Goal: Task Accomplishment & Management: Manage account settings

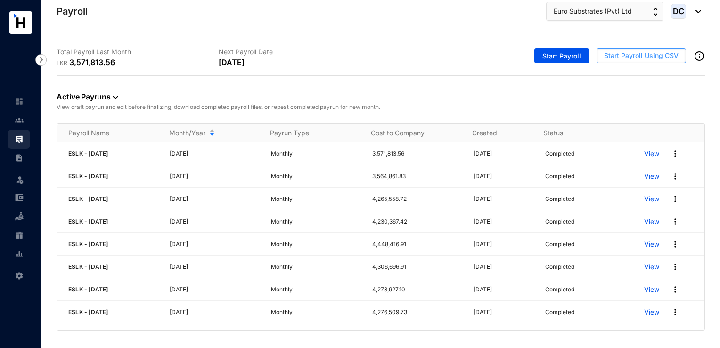
click at [621, 54] on span "Start Payroll Using CSV" at bounding box center [641, 55] width 74 height 9
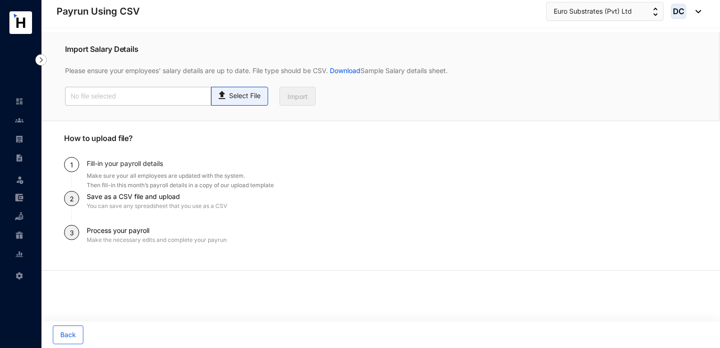
click at [254, 102] on span "Select File" at bounding box center [239, 96] width 57 height 19
click at [0, 0] on input "Select File" at bounding box center [0, 0] width 0 height 0
type input "Payroll Uploaded File- ESLK- [DATE].csv"
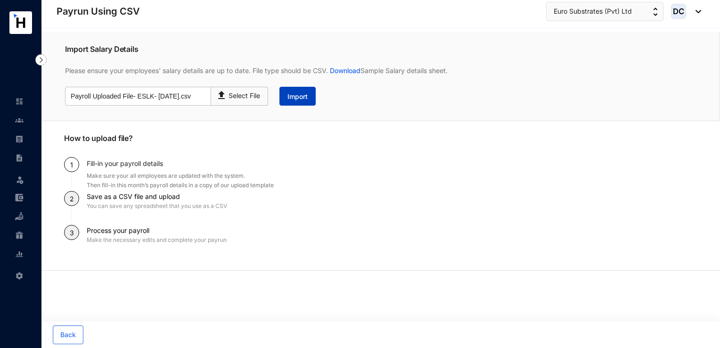
click at [302, 95] on span "Import" at bounding box center [297, 96] width 20 height 9
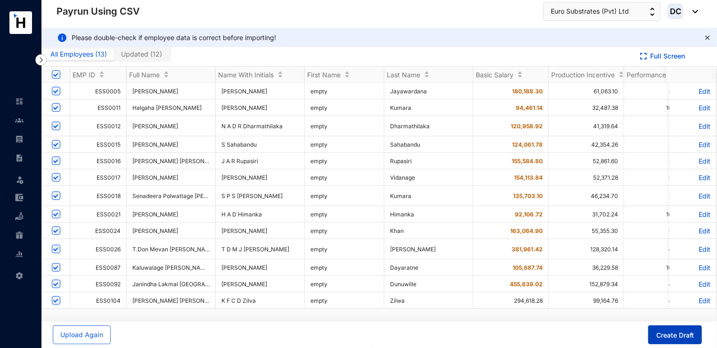
click at [680, 333] on span "Create Draft" at bounding box center [675, 334] width 38 height 9
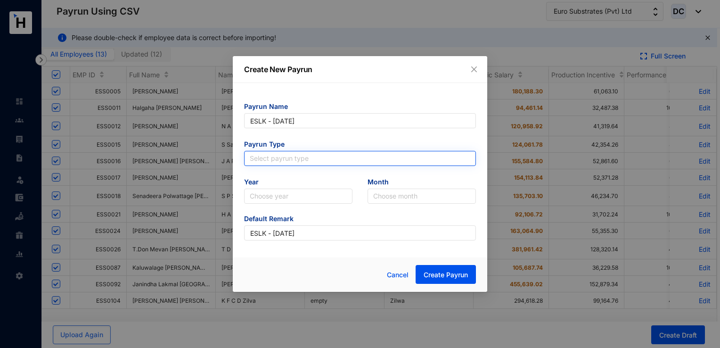
click at [402, 155] on input "search" at bounding box center [360, 158] width 220 height 14
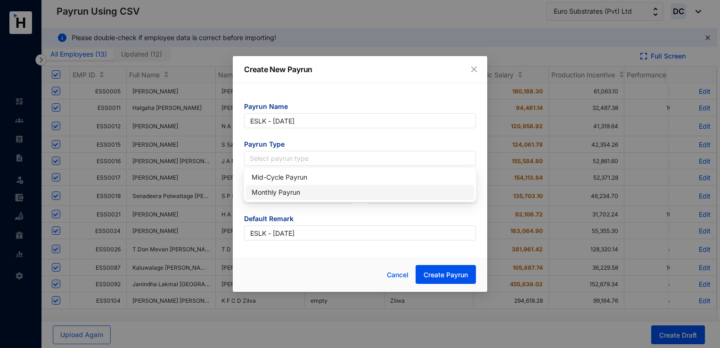
click at [308, 198] on div "Monthly Payrun" at bounding box center [360, 192] width 228 height 15
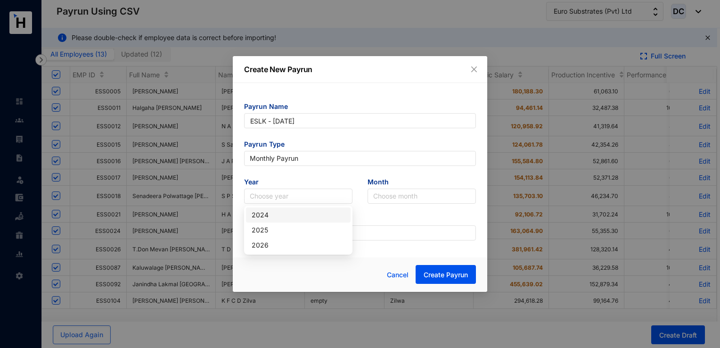
click at [308, 198] on input "search" at bounding box center [298, 196] width 97 height 14
click at [281, 244] on div "2026" at bounding box center [298, 245] width 93 height 10
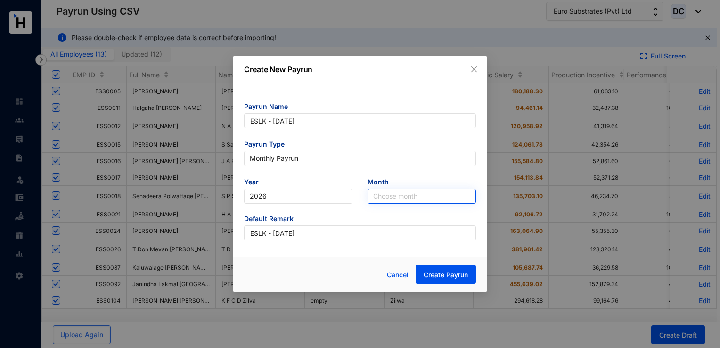
click at [390, 197] on input "search" at bounding box center [421, 196] width 97 height 14
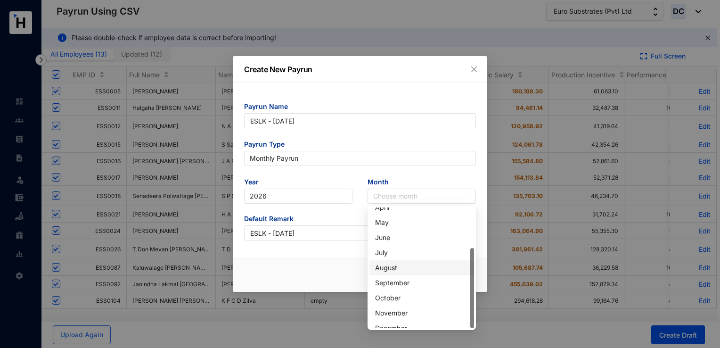
scroll to position [60, 0]
click at [395, 273] on div "September" at bounding box center [421, 275] width 93 height 10
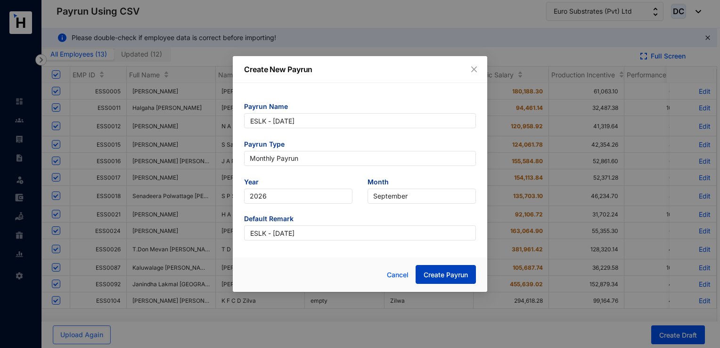
click at [467, 271] on span "Create Payrun" at bounding box center [445, 274] width 44 height 9
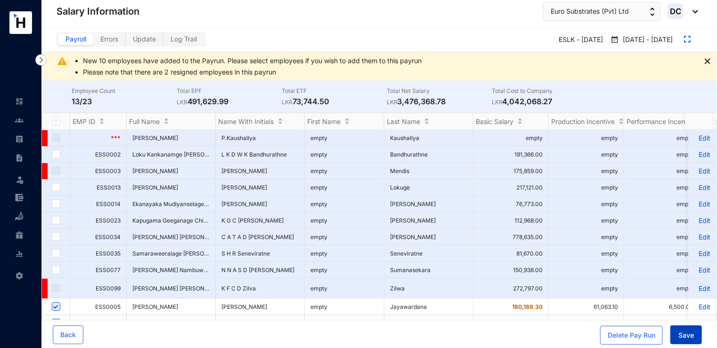
click at [681, 342] on button "Save" at bounding box center [686, 334] width 32 height 19
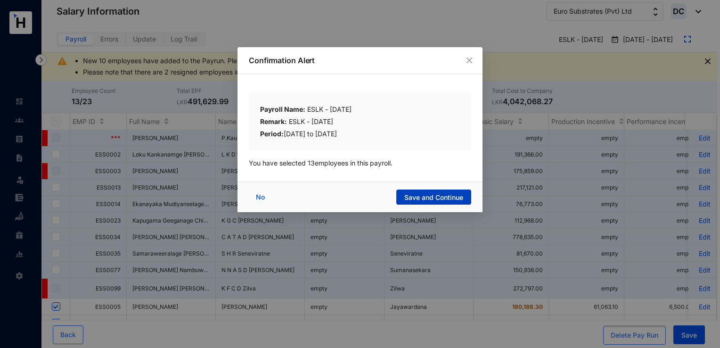
click at [433, 198] on span "Save and Continue" at bounding box center [433, 197] width 59 height 9
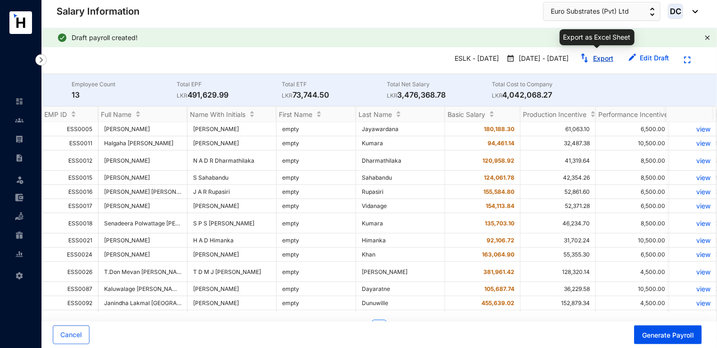
click at [599, 58] on link "Export" at bounding box center [603, 58] width 20 height 8
click at [63, 342] on button "Cancel" at bounding box center [71, 334] width 37 height 19
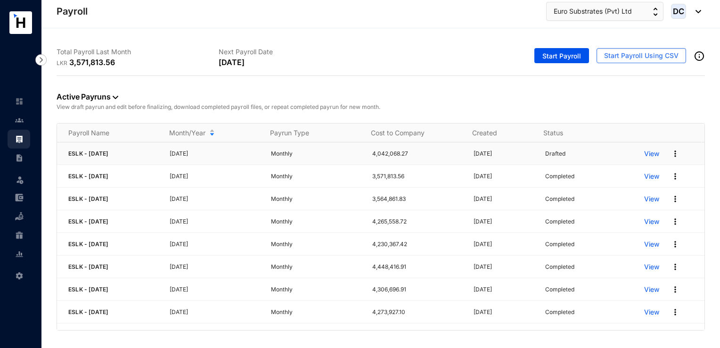
click at [670, 156] on img at bounding box center [674, 153] width 9 height 9
click at [639, 172] on p "Delete" at bounding box center [632, 172] width 66 height 16
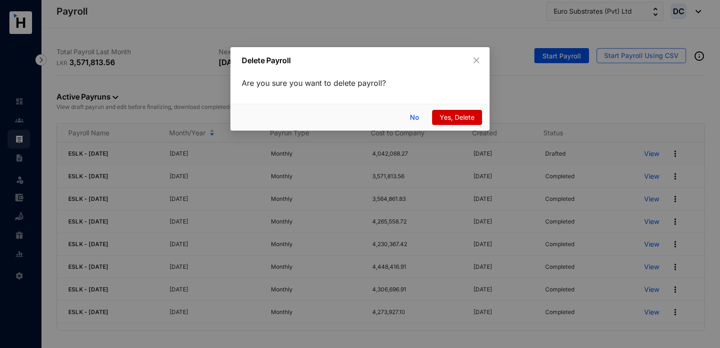
click at [463, 115] on span "Yes, Delete" at bounding box center [456, 117] width 35 height 10
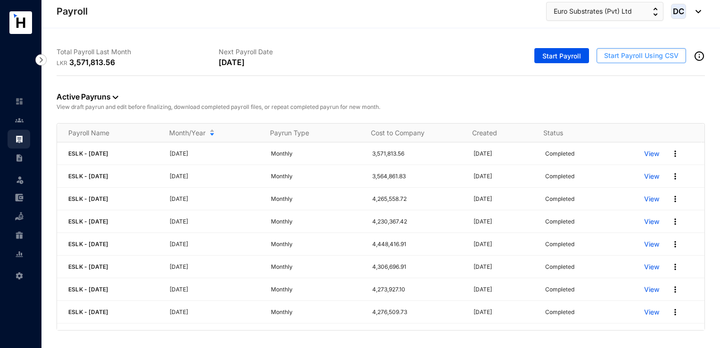
click at [653, 54] on span "Start Payroll Using CSV" at bounding box center [641, 55] width 74 height 9
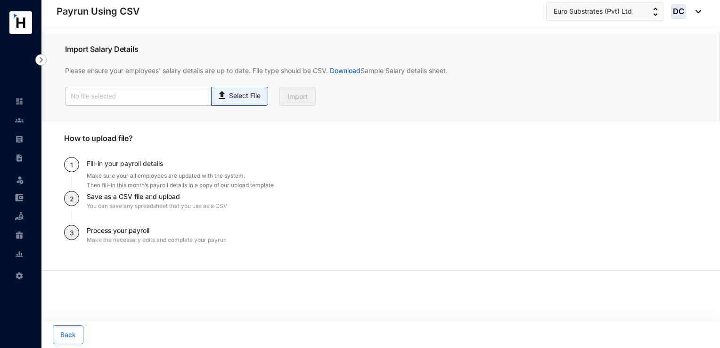
click at [232, 101] on span "Select File" at bounding box center [239, 96] width 57 height 19
click at [0, 0] on input "Select File" at bounding box center [0, 0] width 0 height 0
type input "Payroll Uploaded File- ESLK- [DATE].csv"
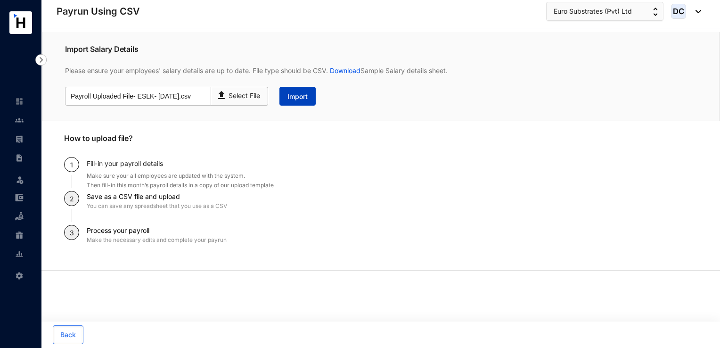
click at [298, 96] on span "Import" at bounding box center [297, 96] width 20 height 9
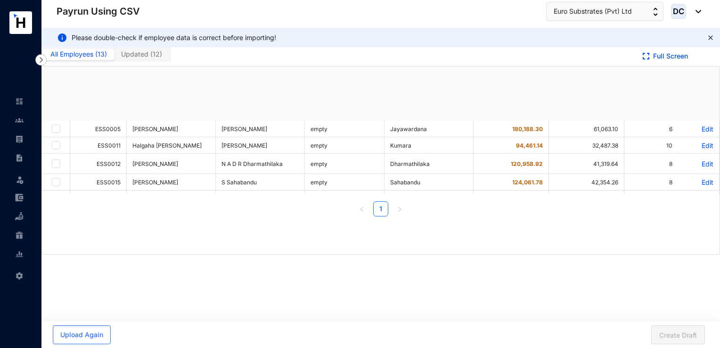
checkbox input "true"
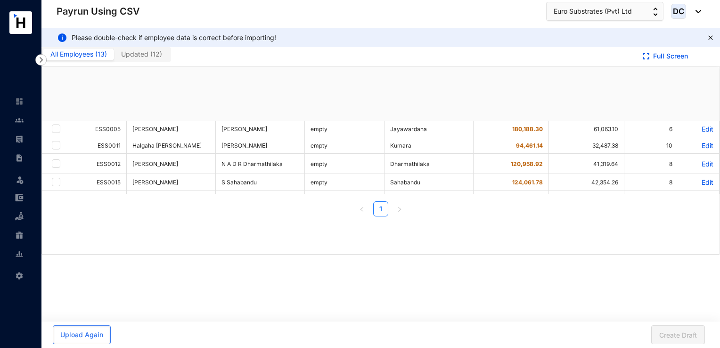
checkbox input "true"
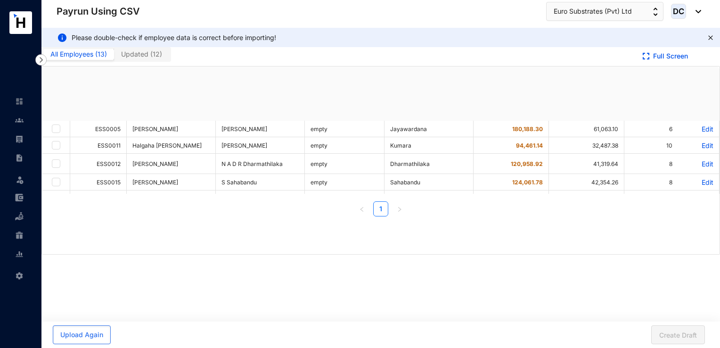
checkbox input "true"
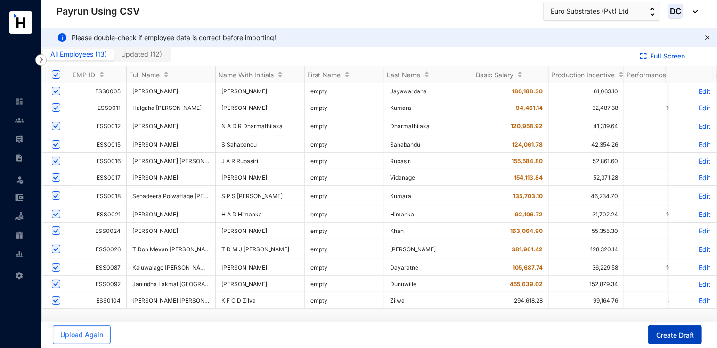
click at [674, 340] on button "Create Draft" at bounding box center [675, 334] width 54 height 19
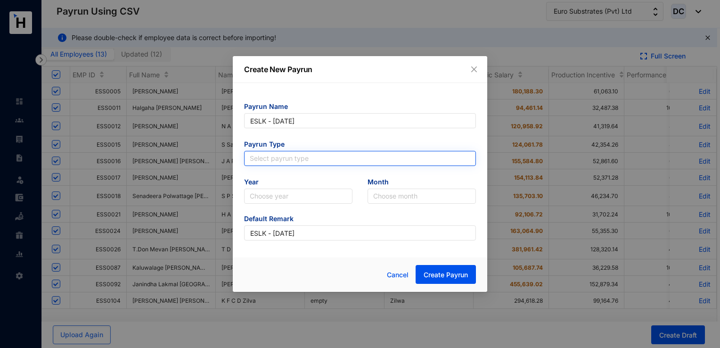
click at [290, 155] on input "search" at bounding box center [360, 158] width 220 height 14
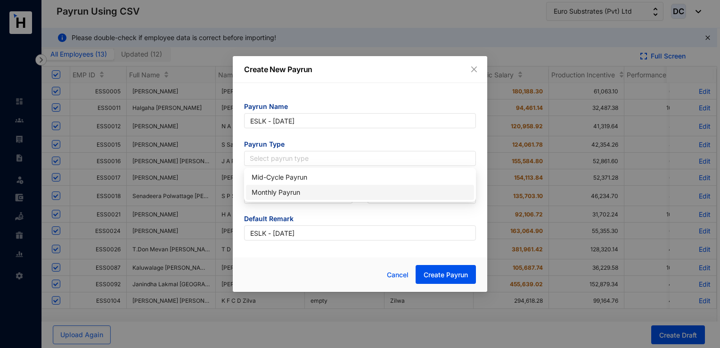
click at [266, 195] on div "Monthly Payrun" at bounding box center [360, 192] width 217 height 10
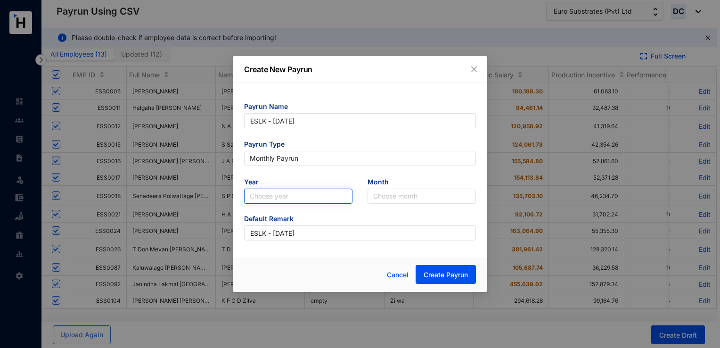
click at [275, 197] on input "search" at bounding box center [298, 196] width 97 height 14
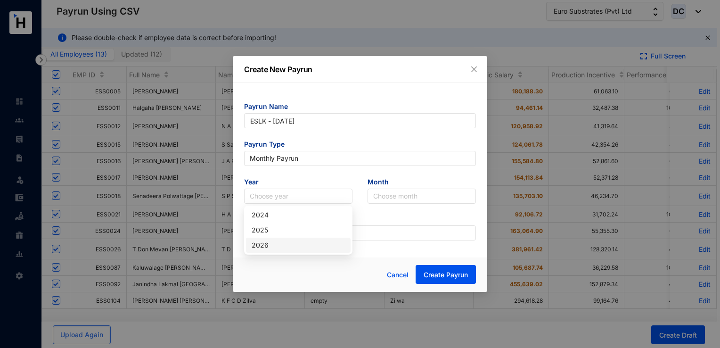
click at [272, 244] on div "2026" at bounding box center [298, 245] width 93 height 10
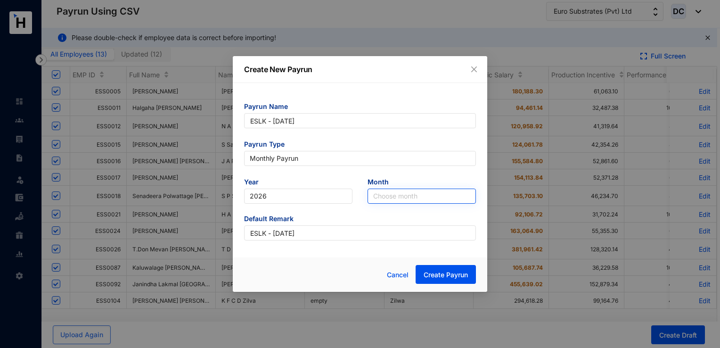
click at [392, 189] on input "search" at bounding box center [421, 196] width 97 height 14
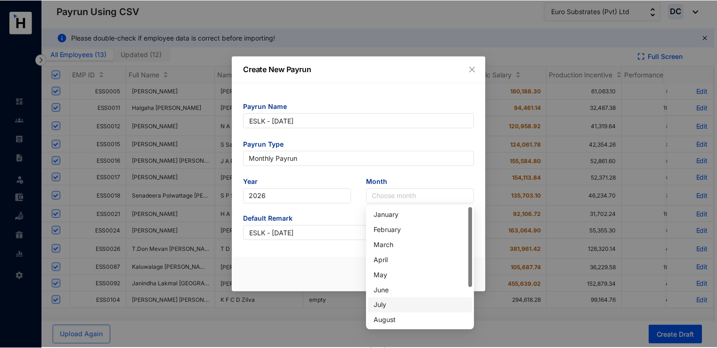
scroll to position [60, 0]
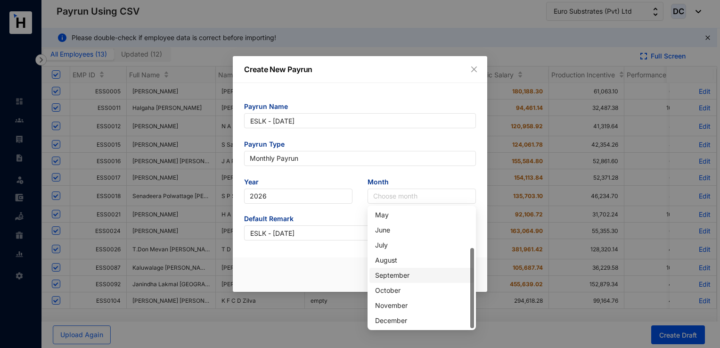
click at [385, 272] on div "September" at bounding box center [421, 275] width 93 height 10
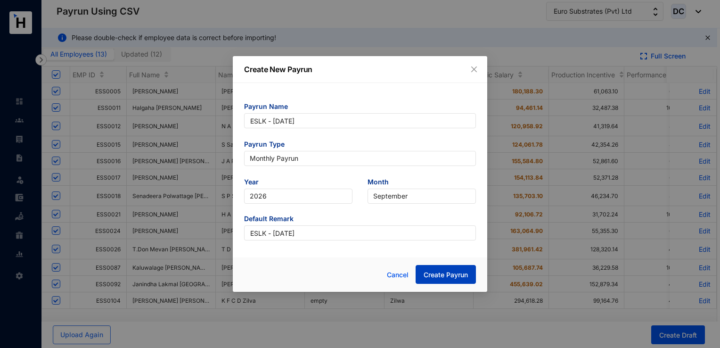
click at [433, 276] on span "Create Payrun" at bounding box center [445, 274] width 44 height 9
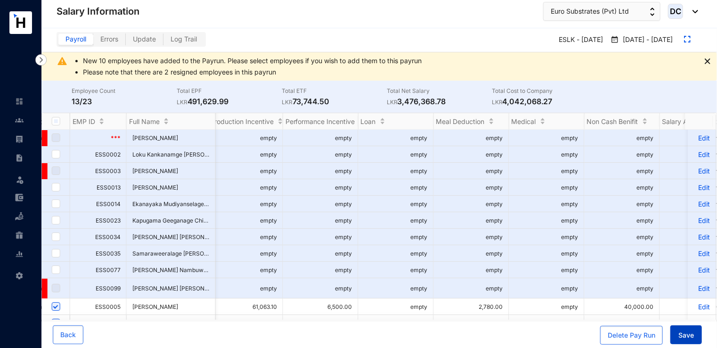
click at [689, 340] on button "Save" at bounding box center [686, 334] width 32 height 19
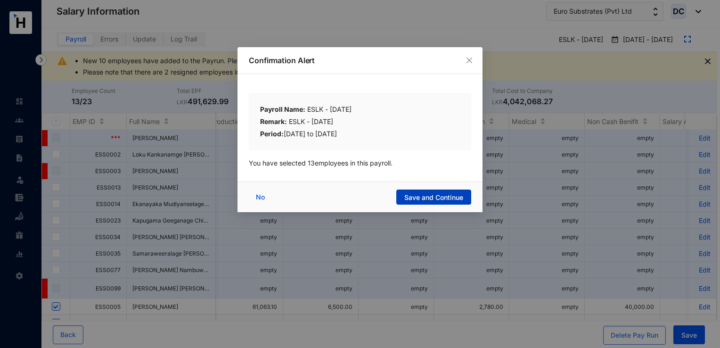
click at [424, 199] on span "Save and Continue" at bounding box center [433, 197] width 59 height 9
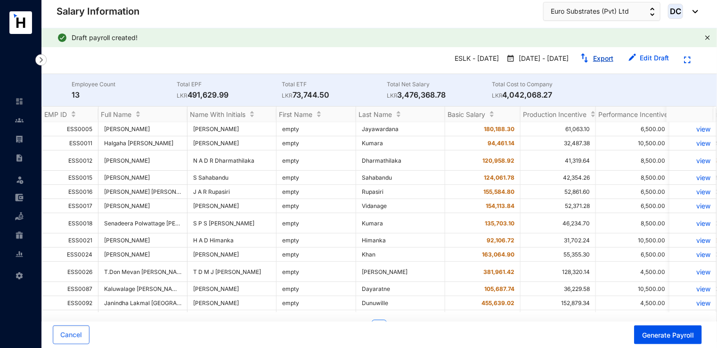
click at [610, 56] on link "Export" at bounding box center [603, 58] width 20 height 8
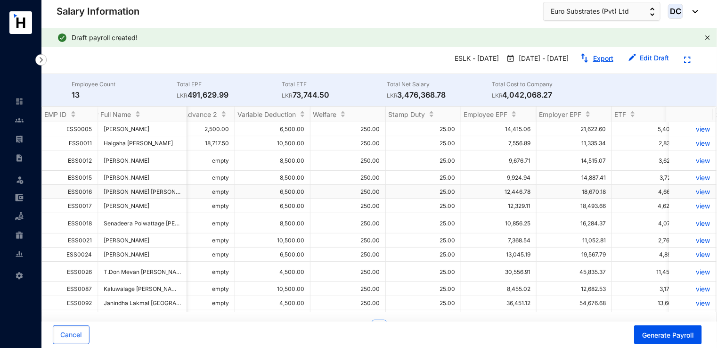
scroll to position [0, 1034]
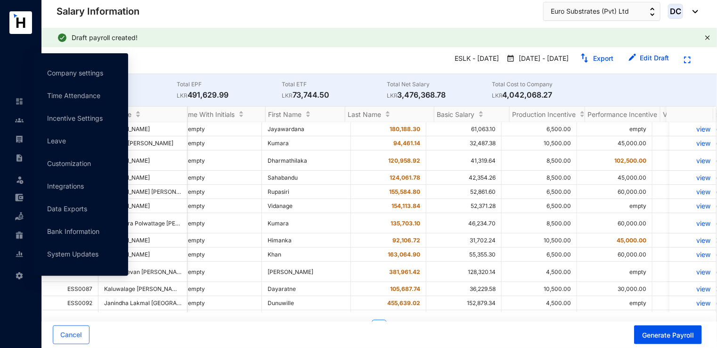
click at [22, 278] on img at bounding box center [19, 275] width 8 height 8
click at [64, 77] on link "Company settings" at bounding box center [75, 73] width 56 height 8
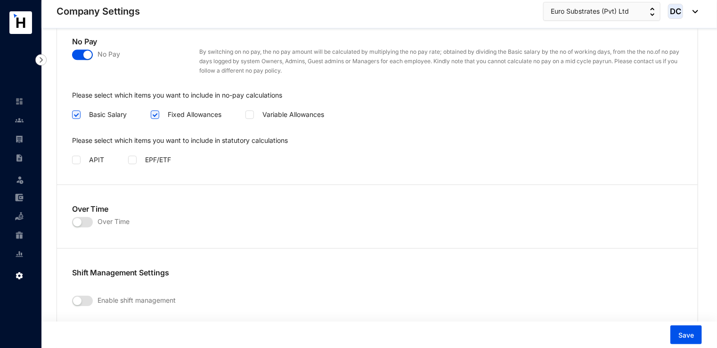
scroll to position [1279, 0]
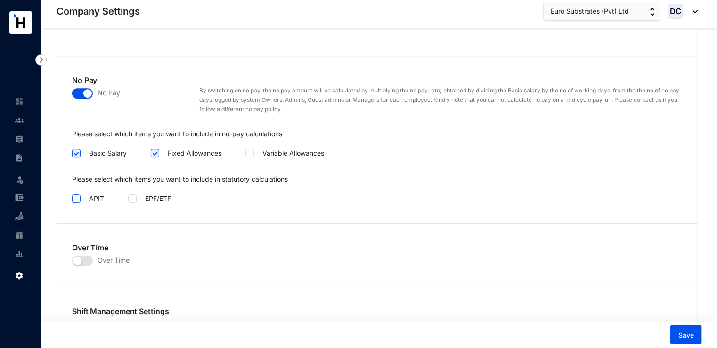
click at [79, 195] on span at bounding box center [76, 198] width 8 height 8
click at [79, 195] on input "checkbox" at bounding box center [75, 197] width 7 height 7
checkbox input "true"
click at [136, 197] on span at bounding box center [132, 198] width 8 height 8
click at [135, 197] on input "checkbox" at bounding box center [131, 197] width 7 height 7
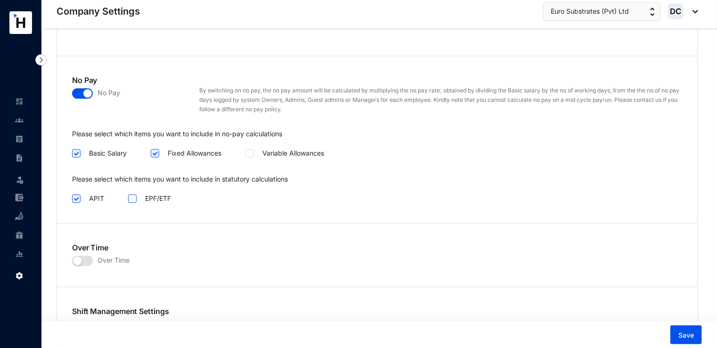
checkbox input "true"
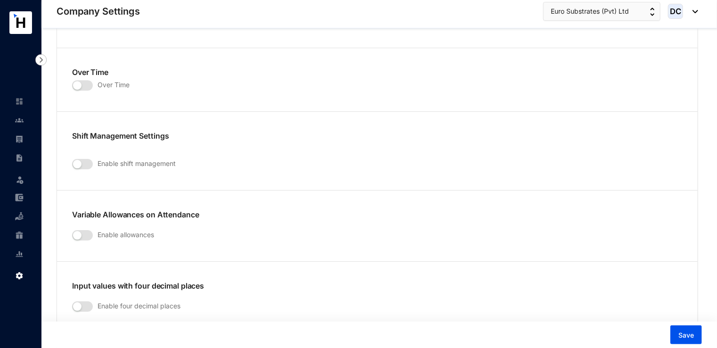
scroll to position [1457, 0]
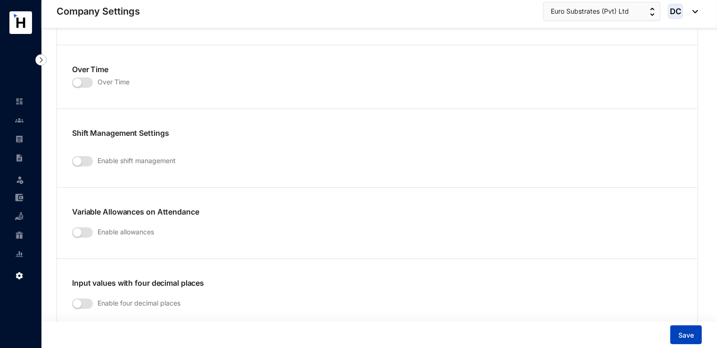
click at [685, 331] on span "Save" at bounding box center [686, 334] width 16 height 9
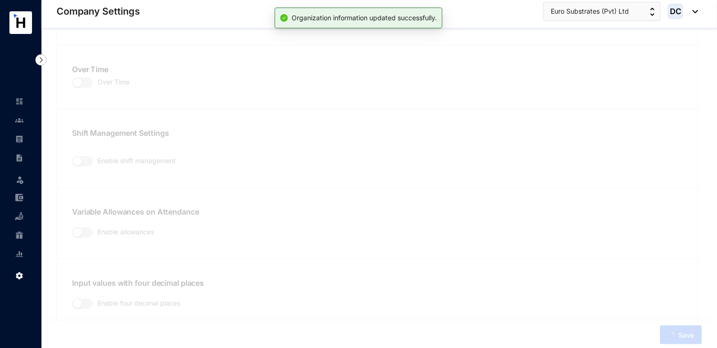
click at [15, 137] on img at bounding box center [19, 139] width 8 height 8
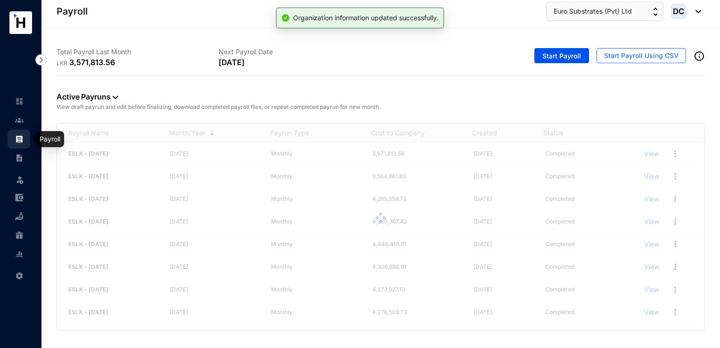
click at [17, 137] on img at bounding box center [19, 139] width 8 height 8
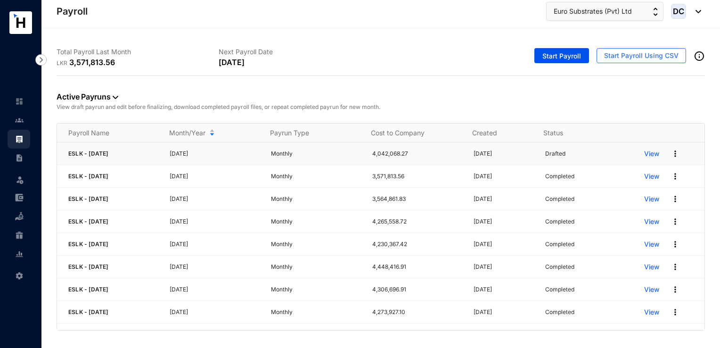
click at [670, 151] on img at bounding box center [674, 153] width 9 height 9
click at [617, 174] on p "Delete" at bounding box center [632, 172] width 66 height 16
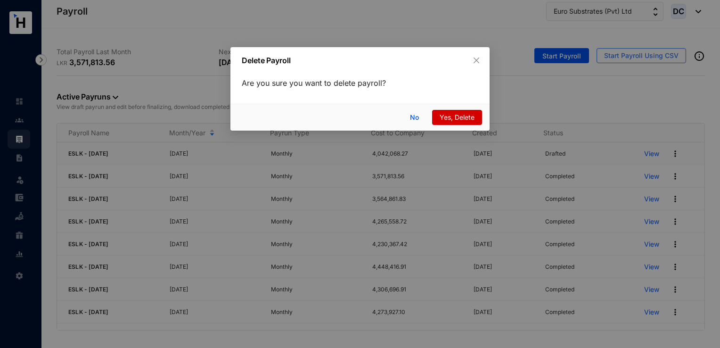
click at [467, 123] on button "Yes, Delete" at bounding box center [457, 117] width 50 height 15
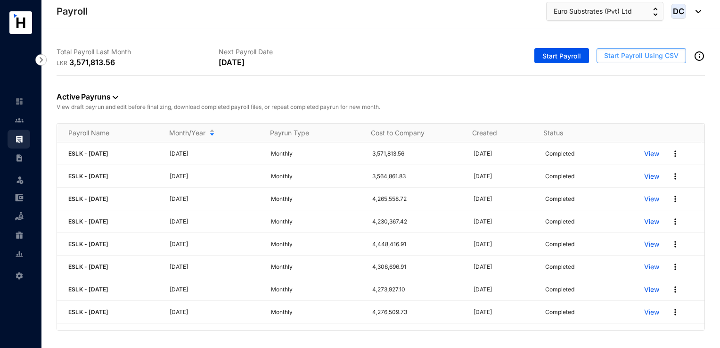
click at [619, 62] on button "Start Payroll Using CSV" at bounding box center [640, 55] width 89 height 15
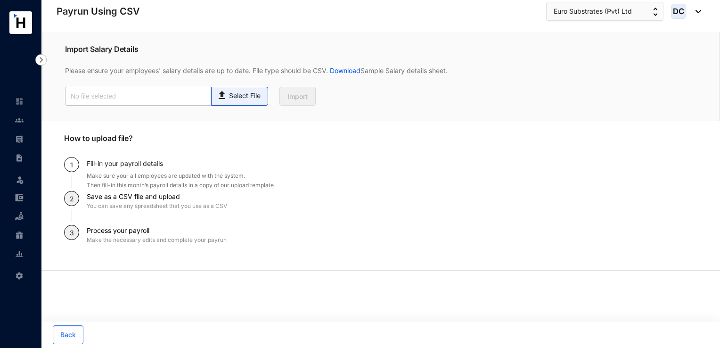
click at [249, 94] on p "Select File" at bounding box center [245, 96] width 32 height 10
click at [0, 0] on input "Select File" at bounding box center [0, 0] width 0 height 0
type input "Payroll Uploaded File- ESLK- [DATE].csv"
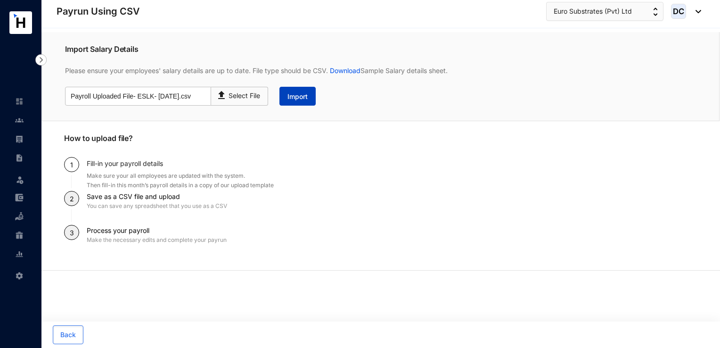
click at [294, 99] on span "Import" at bounding box center [297, 96] width 20 height 9
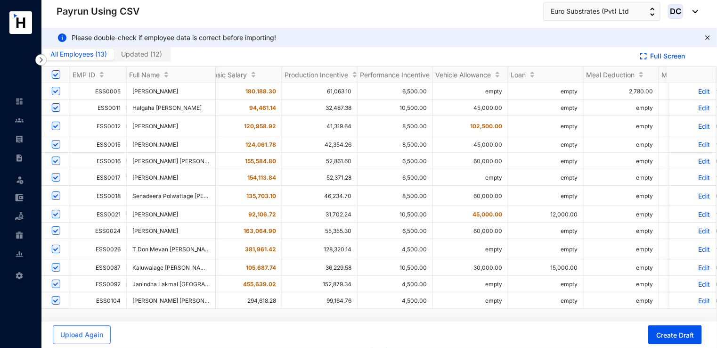
scroll to position [0, 271]
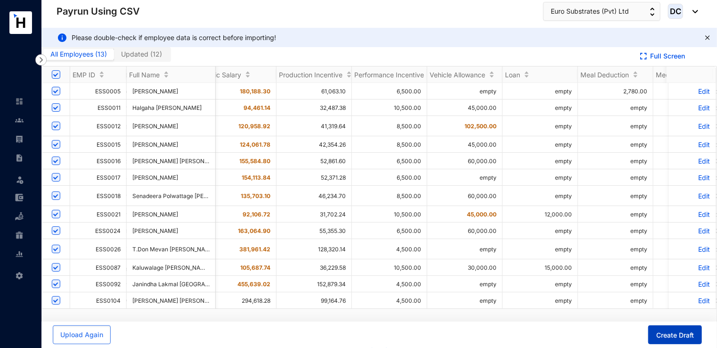
click at [675, 330] on button "Create Draft" at bounding box center [675, 334] width 54 height 19
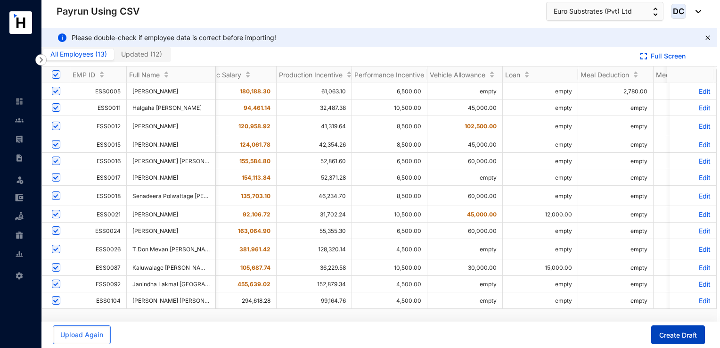
scroll to position [0, 3]
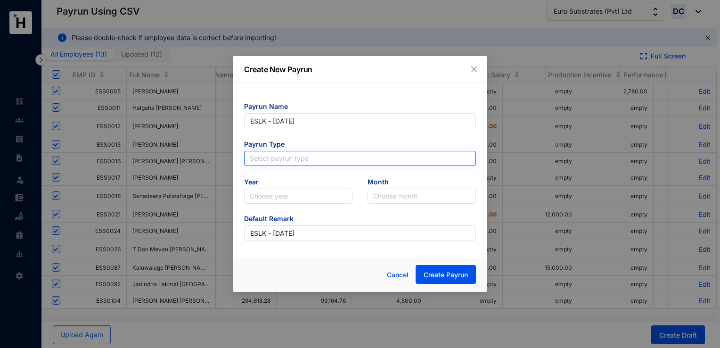
click at [332, 161] on input "search" at bounding box center [360, 158] width 220 height 14
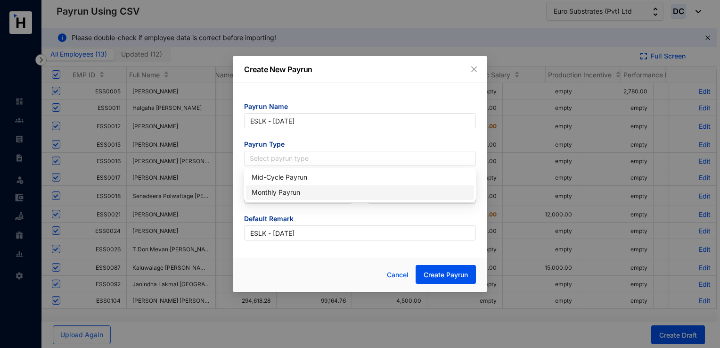
click at [286, 188] on div "Monthly Payrun" at bounding box center [360, 192] width 217 height 10
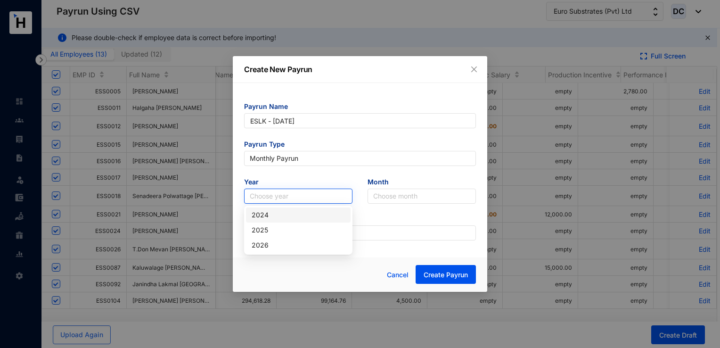
click at [295, 195] on input "search" at bounding box center [298, 196] width 97 height 14
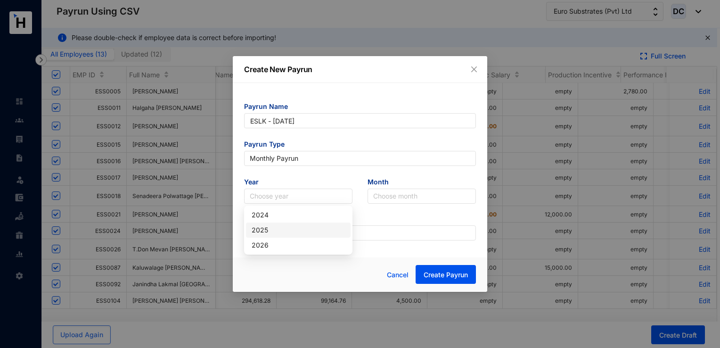
click at [271, 229] on div "2025" at bounding box center [298, 230] width 93 height 10
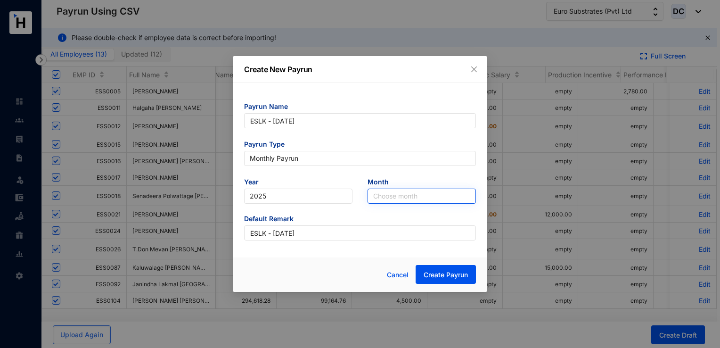
click at [381, 200] on input "search" at bounding box center [421, 196] width 97 height 14
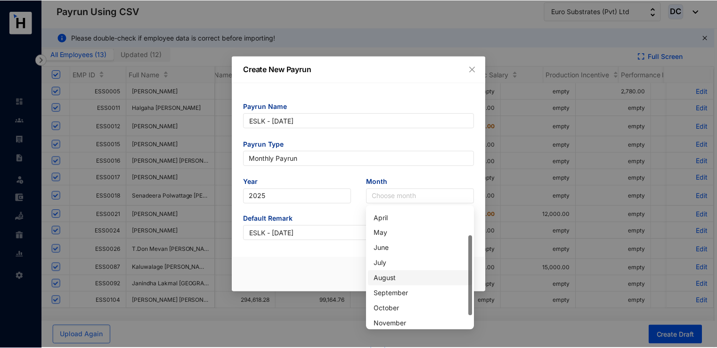
scroll to position [42, 0]
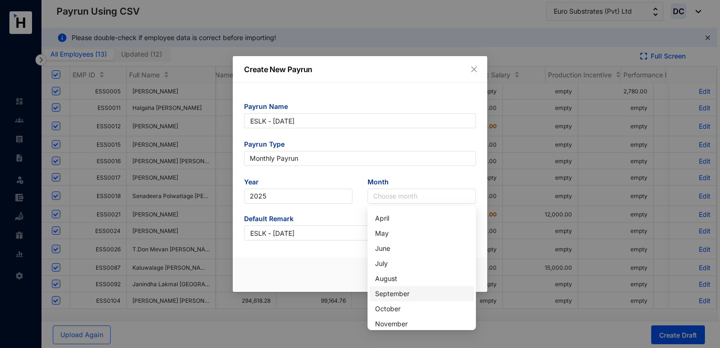
click at [398, 298] on div "September" at bounding box center [421, 293] width 93 height 10
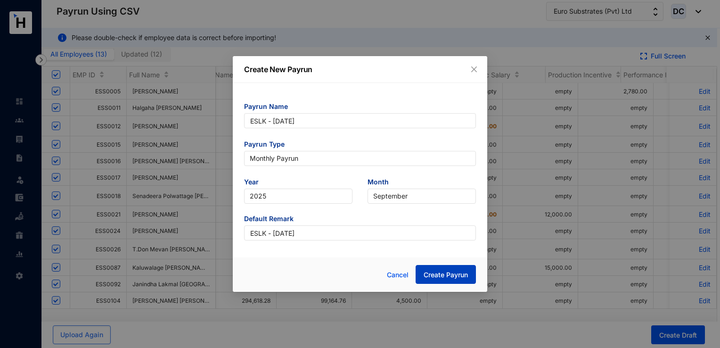
click at [428, 274] on span "Create Payrun" at bounding box center [445, 274] width 44 height 9
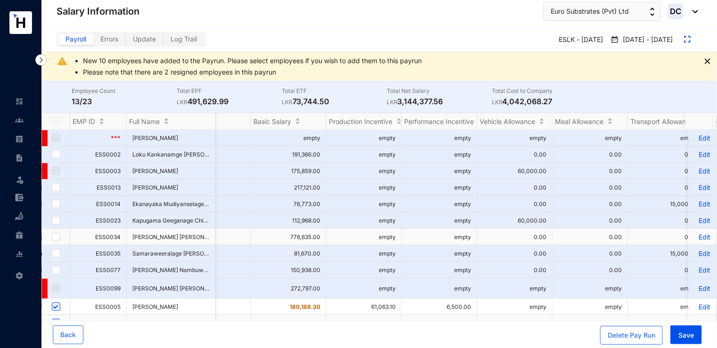
scroll to position [0, 352]
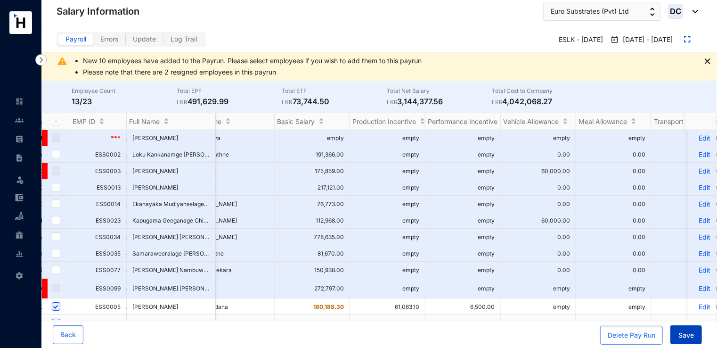
click at [683, 327] on button "Save" at bounding box center [686, 334] width 32 height 19
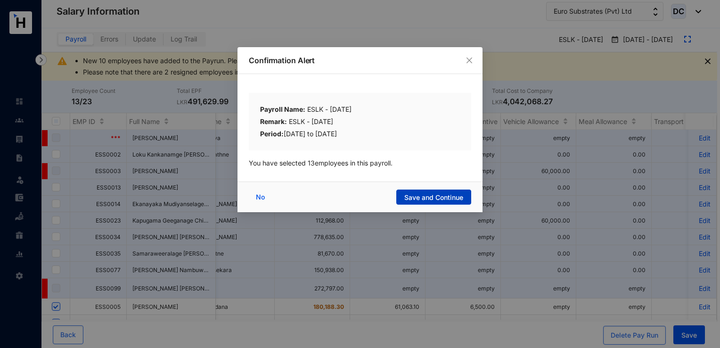
click at [438, 200] on span "Save and Continue" at bounding box center [433, 197] width 59 height 9
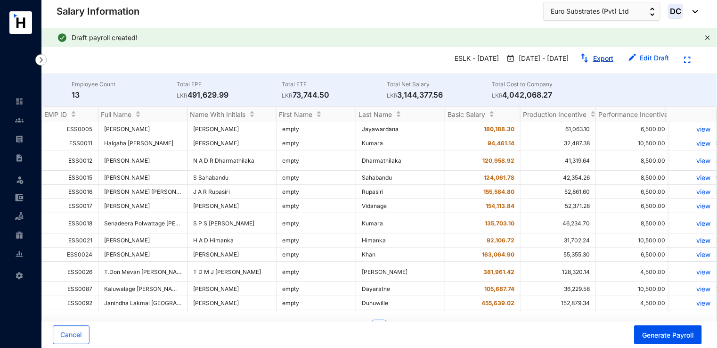
click at [607, 62] on button "Export" at bounding box center [596, 58] width 49 height 15
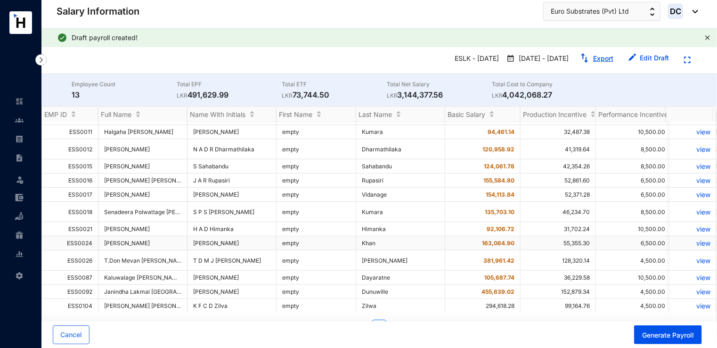
scroll to position [0, 0]
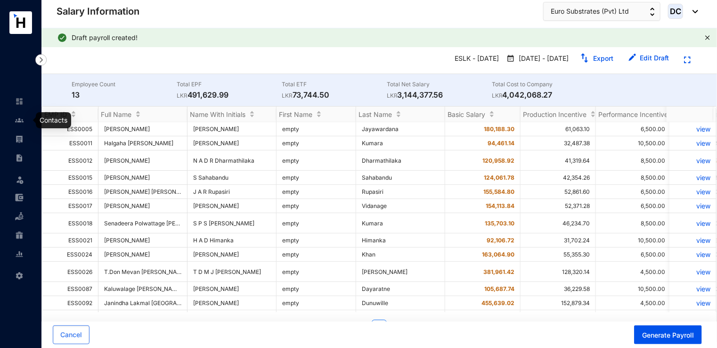
click at [19, 122] on img at bounding box center [19, 120] width 8 height 8
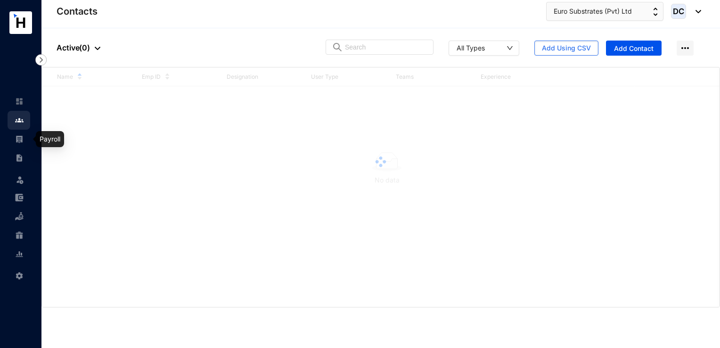
click at [19, 138] on img at bounding box center [19, 139] width 8 height 8
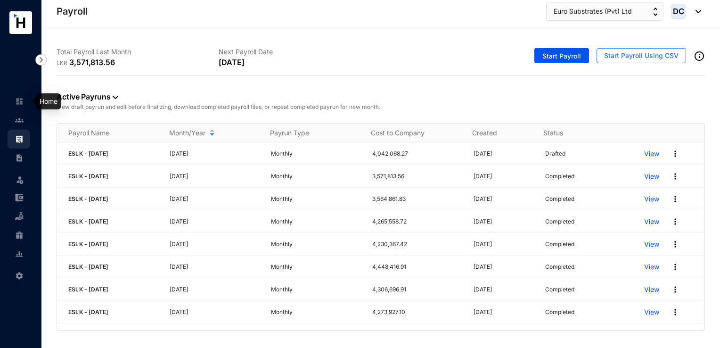
click at [17, 103] on img at bounding box center [19, 101] width 8 height 8
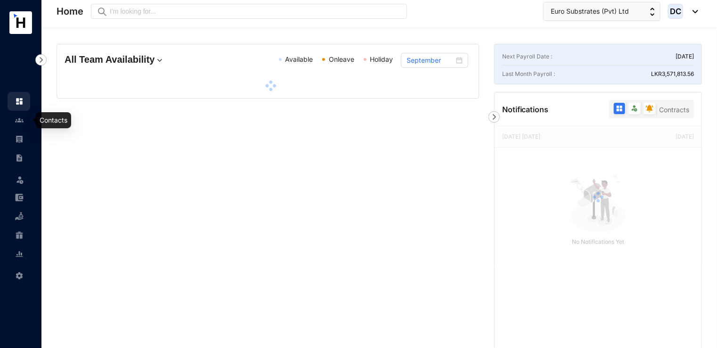
click at [19, 123] on img at bounding box center [19, 120] width 8 height 8
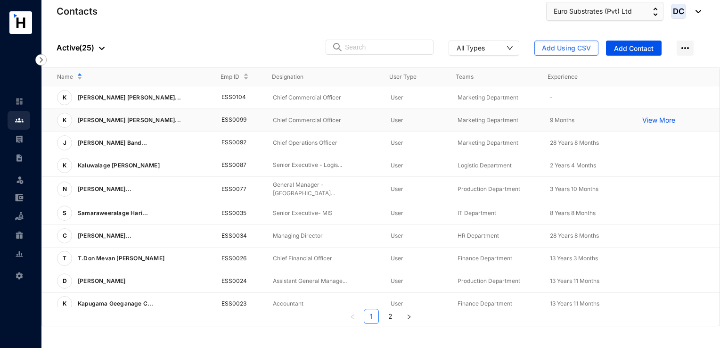
click at [658, 119] on p "View More" at bounding box center [661, 119] width 38 height 9
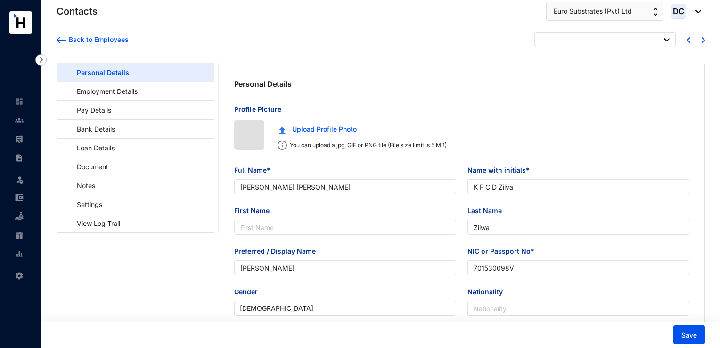
type input "[DATE]"
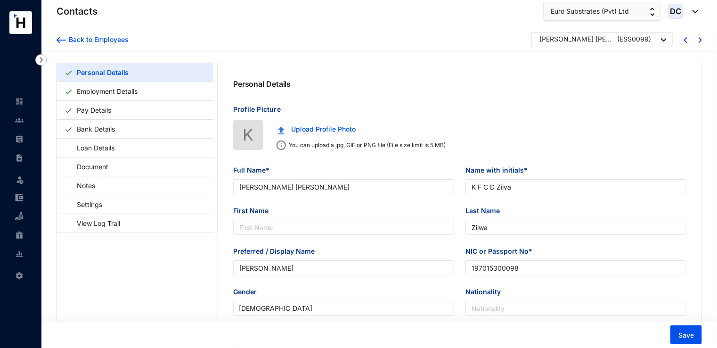
type input "197015300098"
click at [102, 97] on link "Employment Details" at bounding box center [107, 90] width 68 height 19
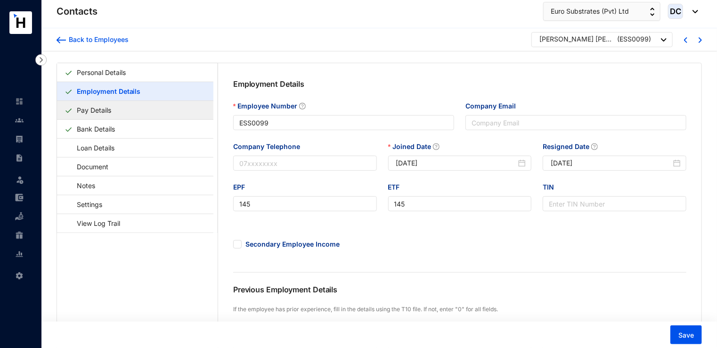
click at [115, 118] on link "Pay Details" at bounding box center [94, 109] width 42 height 19
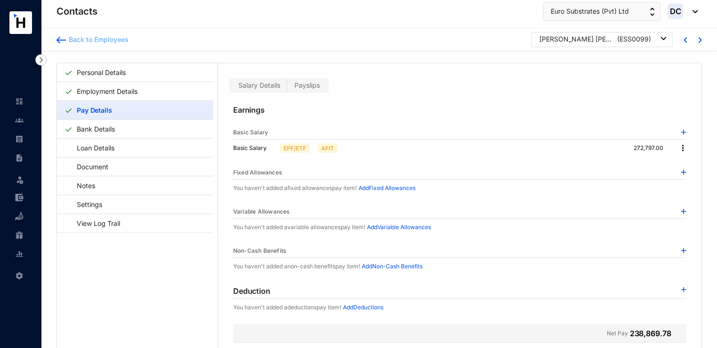
click at [88, 41] on div "Back to Employees" at bounding box center [97, 39] width 63 height 9
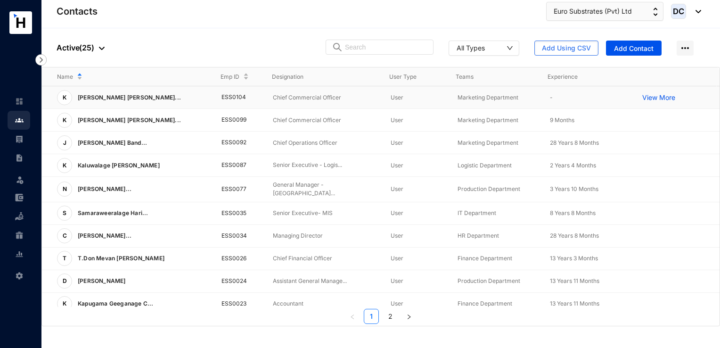
click at [307, 95] on p "Chief Commercial Officer" at bounding box center [324, 97] width 103 height 9
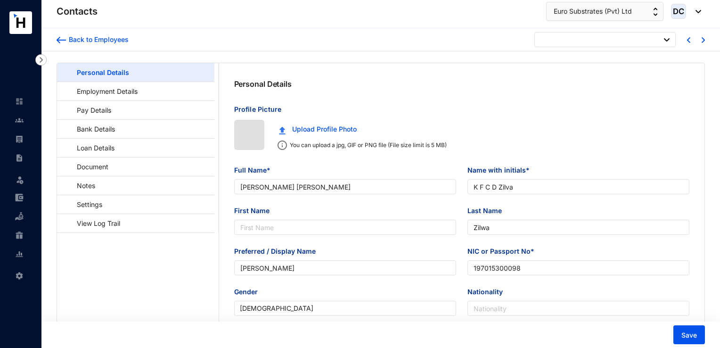
type input "[DATE]"
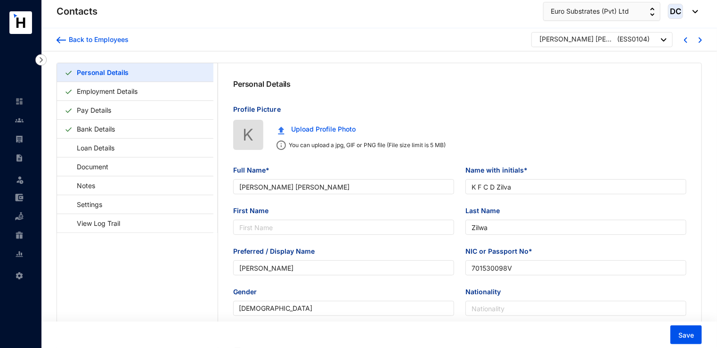
type input "701530098V"
click at [115, 105] on link "Pay Details" at bounding box center [94, 109] width 42 height 19
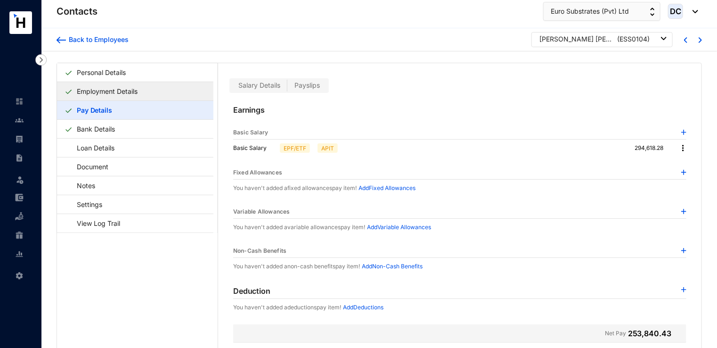
click at [141, 91] on link "Employment Details" at bounding box center [107, 90] width 68 height 19
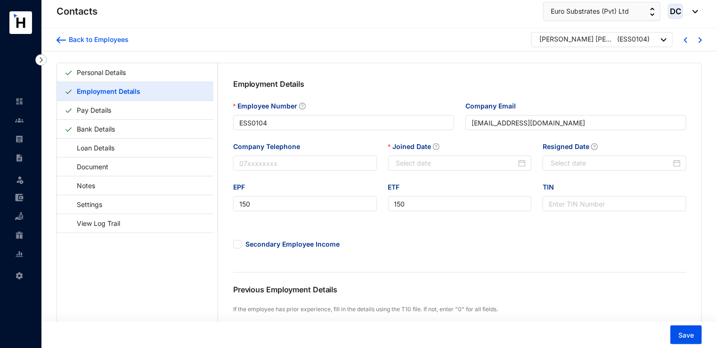
type input "[DATE]"
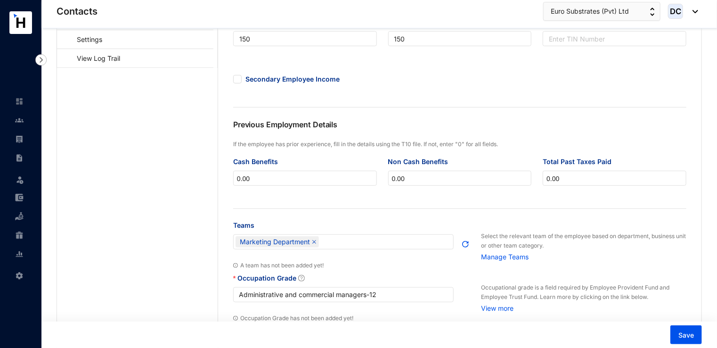
scroll to position [162, 0]
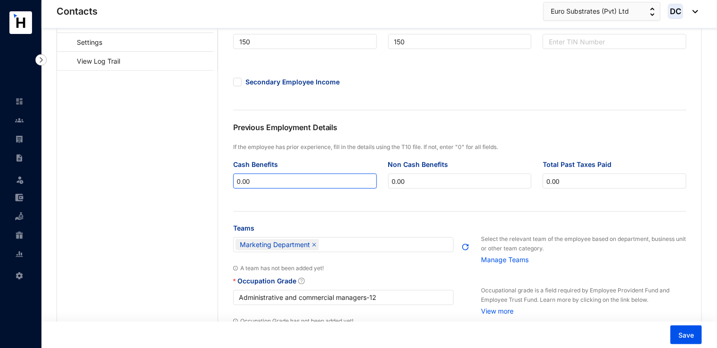
click at [326, 184] on input "0.00" at bounding box center [305, 181] width 143 height 15
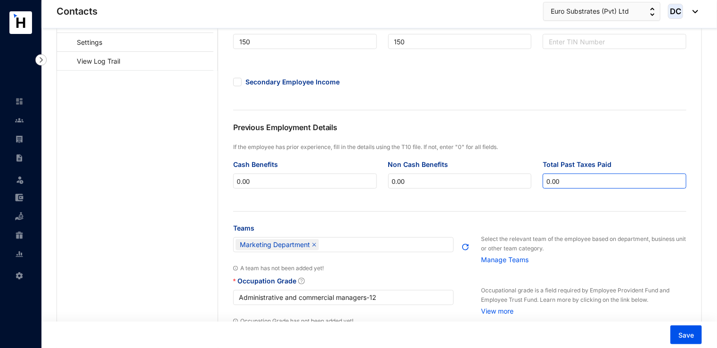
click at [608, 187] on input "0.00" at bounding box center [614, 181] width 143 height 15
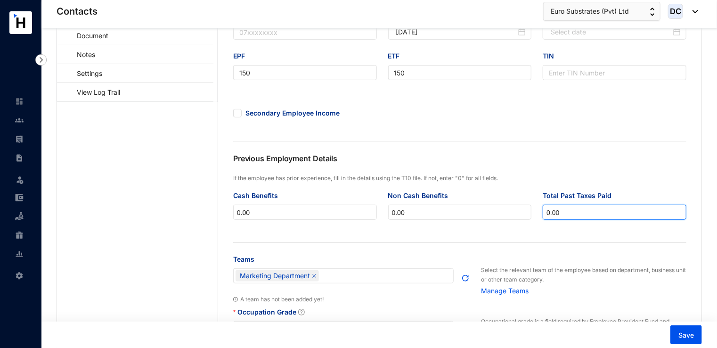
scroll to position [115, 0]
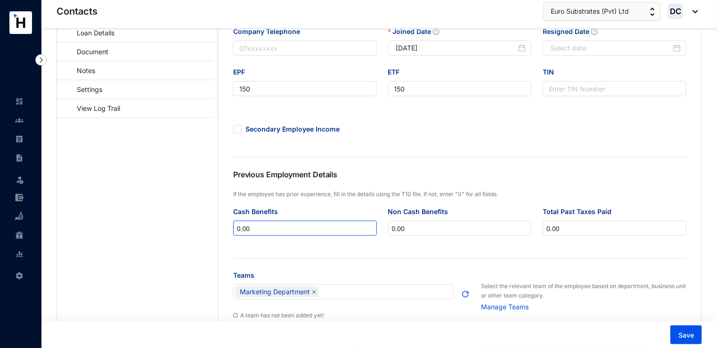
click at [301, 227] on input "0.00" at bounding box center [305, 228] width 143 height 15
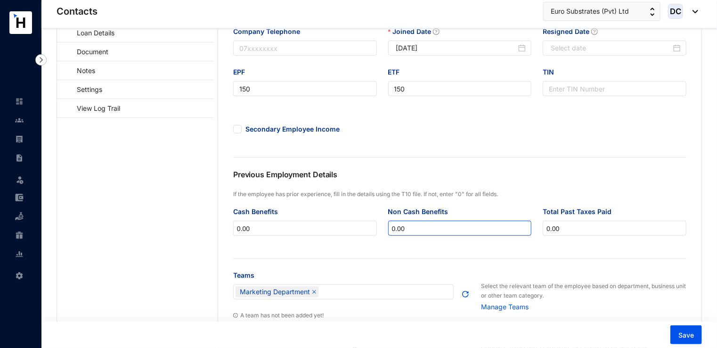
click at [451, 232] on input "0.00" at bounding box center [460, 228] width 143 height 15
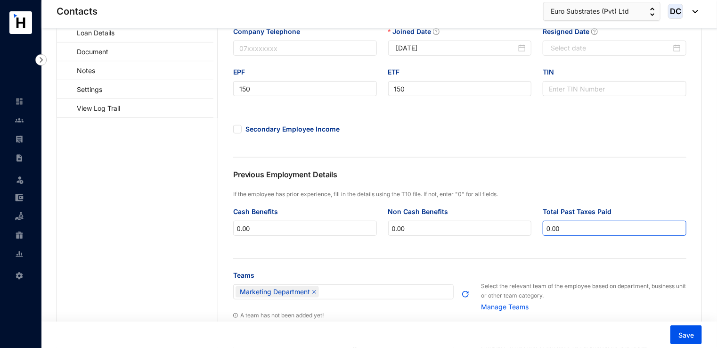
click at [575, 228] on input "0.00" at bounding box center [614, 228] width 143 height 15
